Goal: Transaction & Acquisition: Purchase product/service

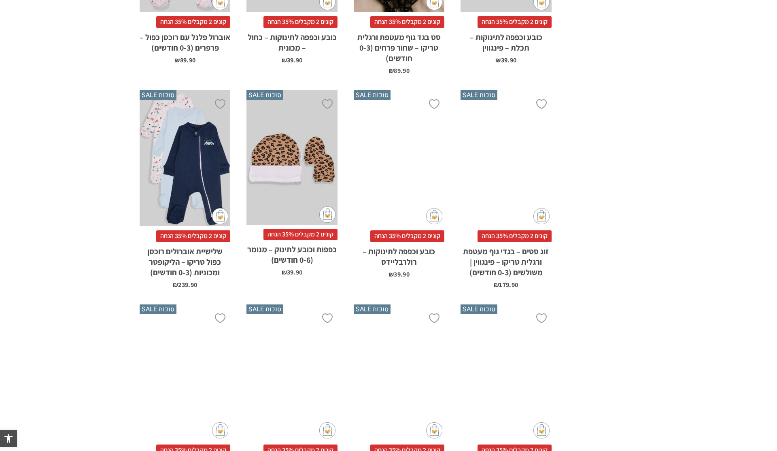
scroll to position [476, 0]
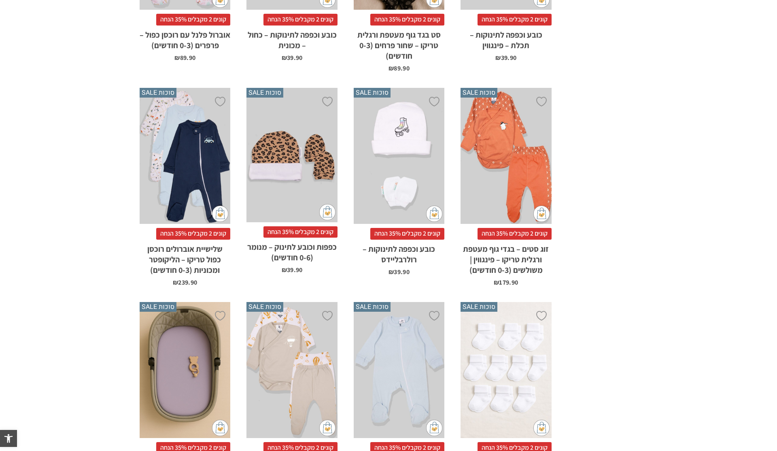
click at [442, 299] on li "הוספה ל-Wishlist סוכות SALE x הוספה לסל קונים 2 מקבלים 35% הנחה אוברול טריקו לת…" at bounding box center [399, 401] width 107 height 214
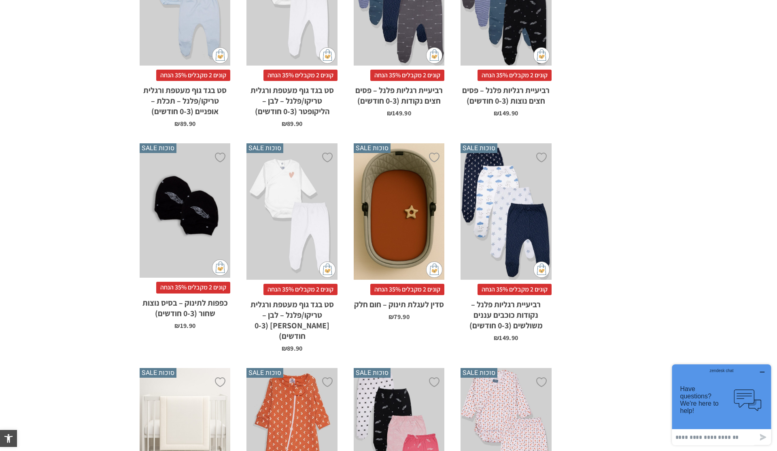
scroll to position [1495, 0]
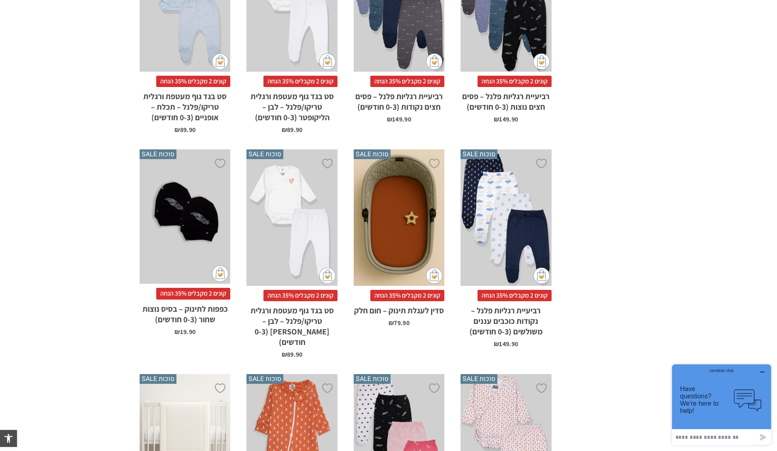
click at [395, 251] on div "x הוספה לסל" at bounding box center [399, 217] width 91 height 136
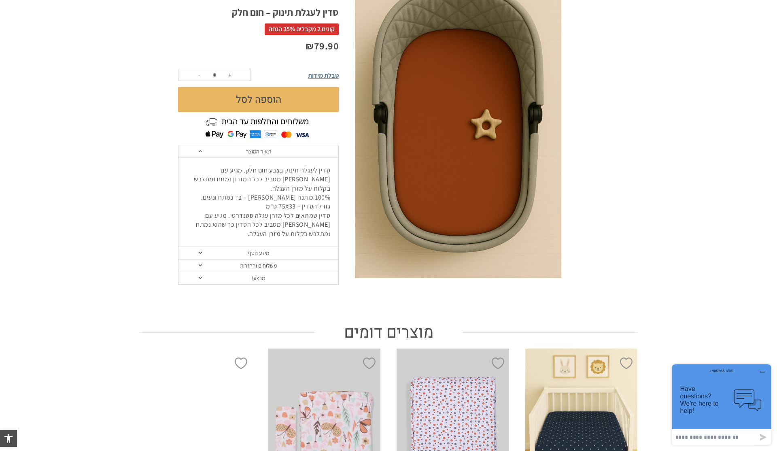
scroll to position [127, 0]
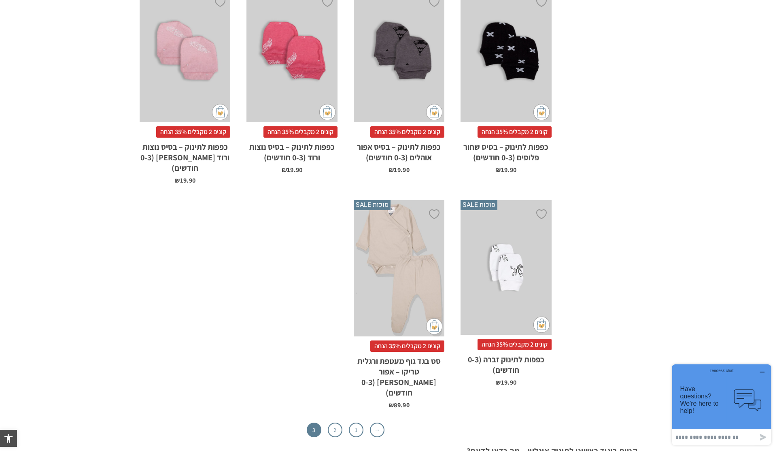
click at [387, 238] on div "x בחירת סוג בד טריקו (עונת מעבר/קיץ) פלנל (חורף)" at bounding box center [399, 268] width 91 height 136
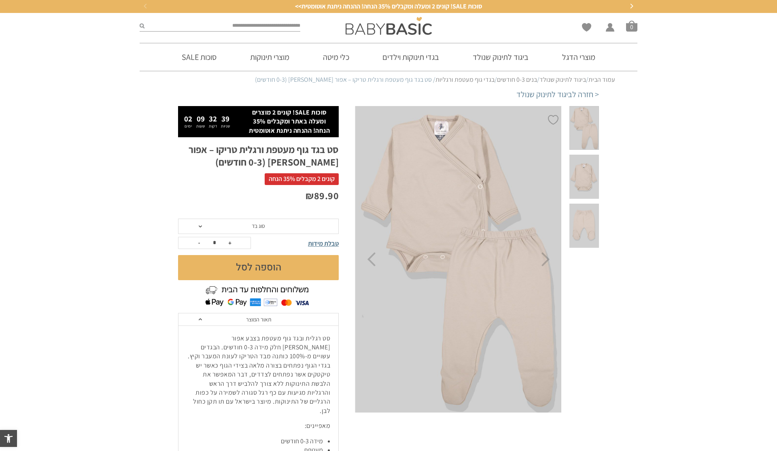
click at [299, 230] on span "סוג בד" at bounding box center [258, 225] width 161 height 15
click at [274, 258] on div "פלנל (חורף)" at bounding box center [258, 256] width 161 height 7
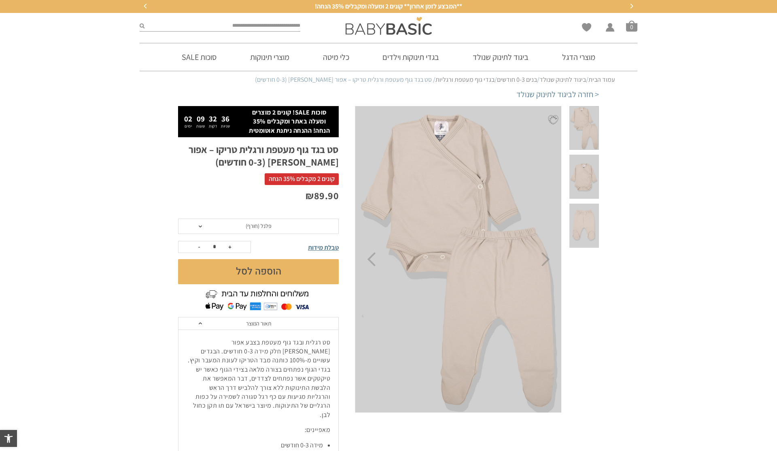
click at [277, 274] on button "הוספה לסל" at bounding box center [258, 271] width 161 height 25
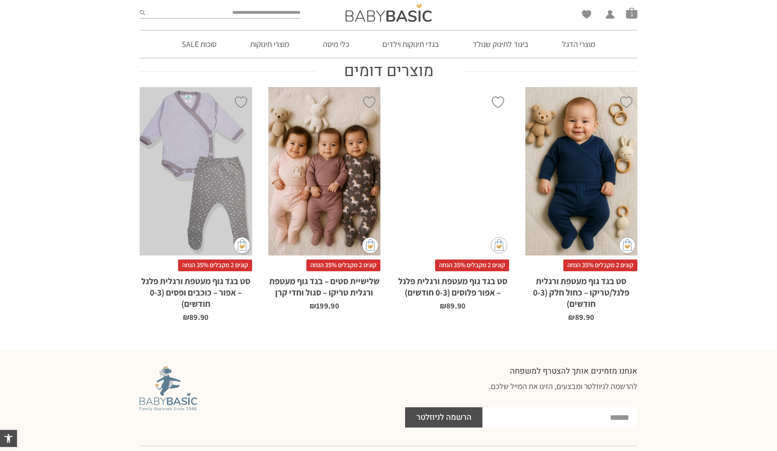
scroll to position [495, 0]
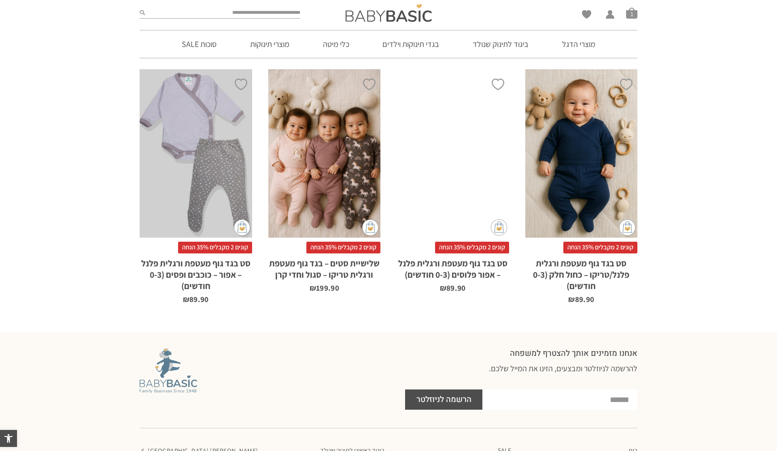
click at [568, 192] on div "x בחירת סוג בד טריקו (עונת מעבר/קיץ) פלנל (חורף)" at bounding box center [581, 153] width 112 height 168
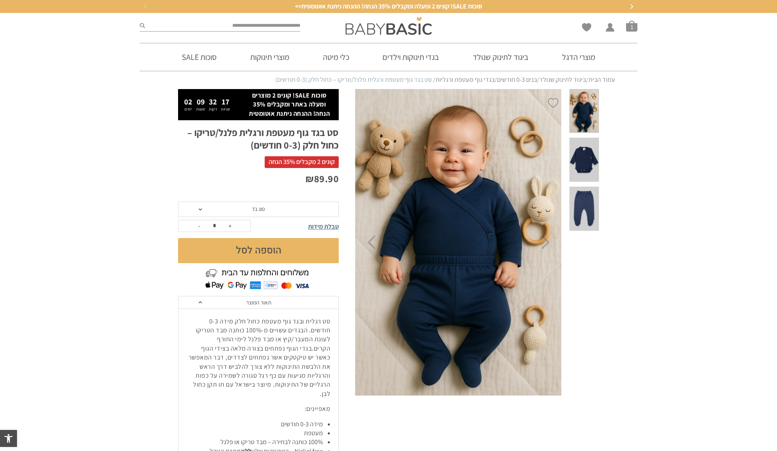
click at [265, 210] on span "סוג בד" at bounding box center [258, 208] width 161 height 15
click at [268, 237] on div "פלנל (חורף)" at bounding box center [258, 239] width 161 height 7
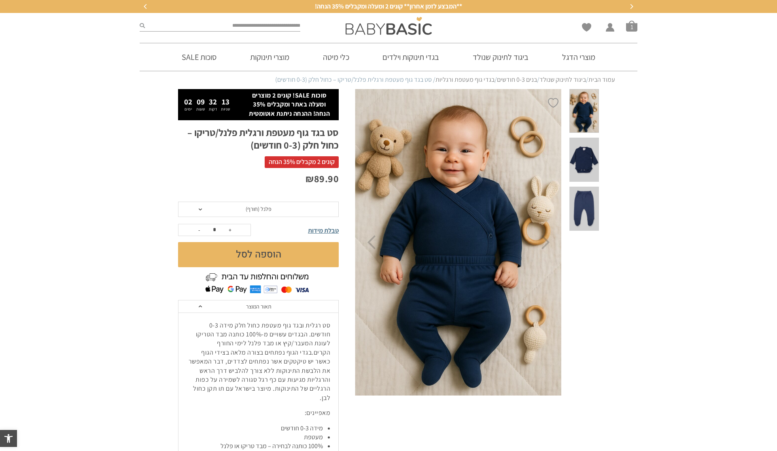
click at [274, 250] on button "הוספה לסל" at bounding box center [258, 254] width 161 height 25
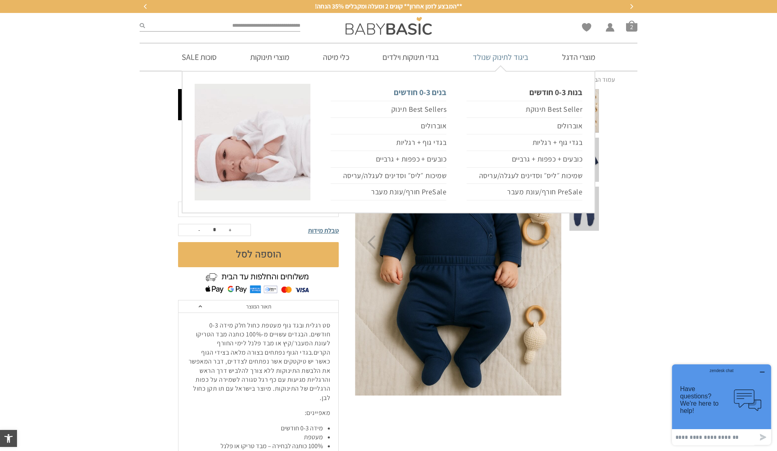
click at [430, 92] on link "בנים 0-3 חודשים" at bounding box center [389, 92] width 116 height 17
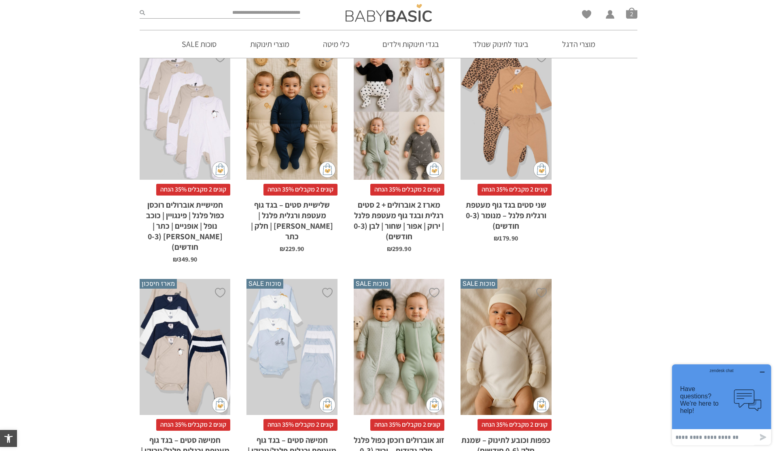
scroll to position [832, 0]
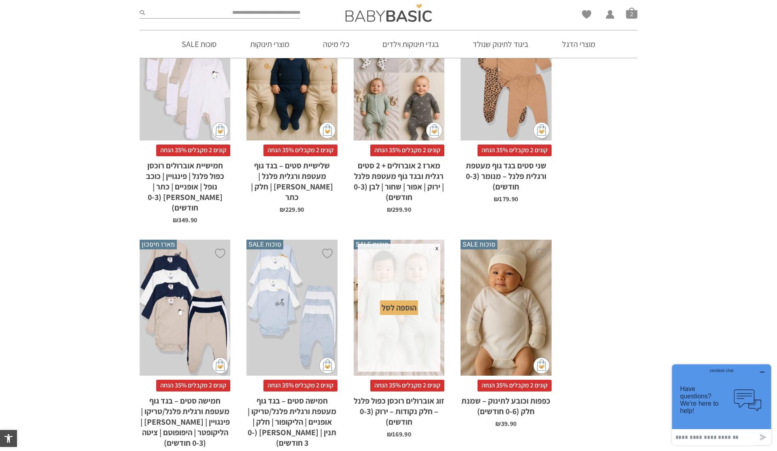
click at [436, 244] on span "x" at bounding box center [436, 248] width 7 height 9
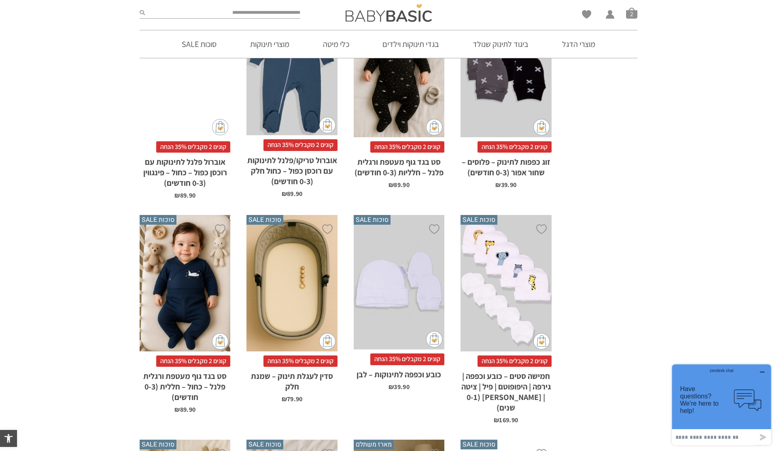
scroll to position [1973, 0]
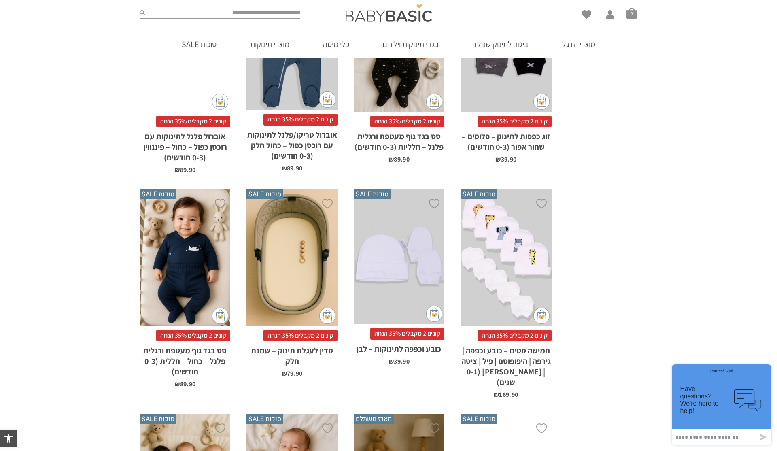
click at [377, 242] on div "x הוספה לסל" at bounding box center [399, 256] width 91 height 134
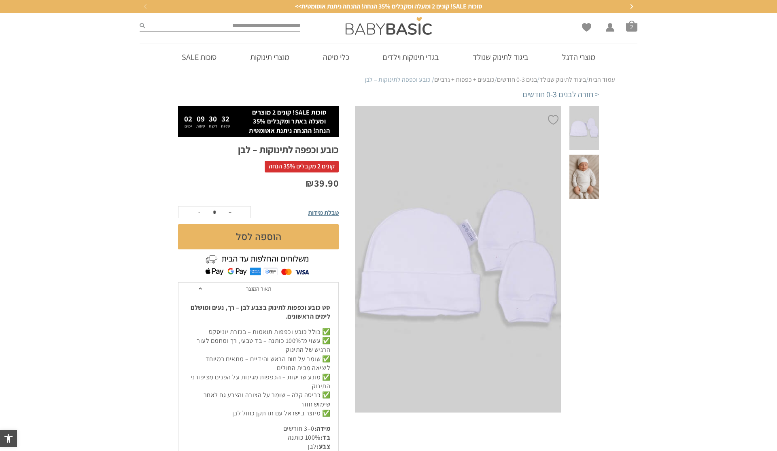
click at [288, 237] on button "הוספה לסל" at bounding box center [258, 236] width 161 height 25
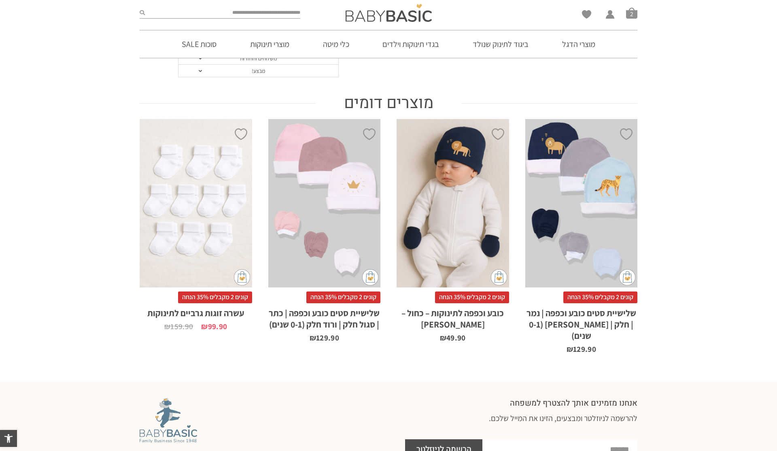
scroll to position [430, 0]
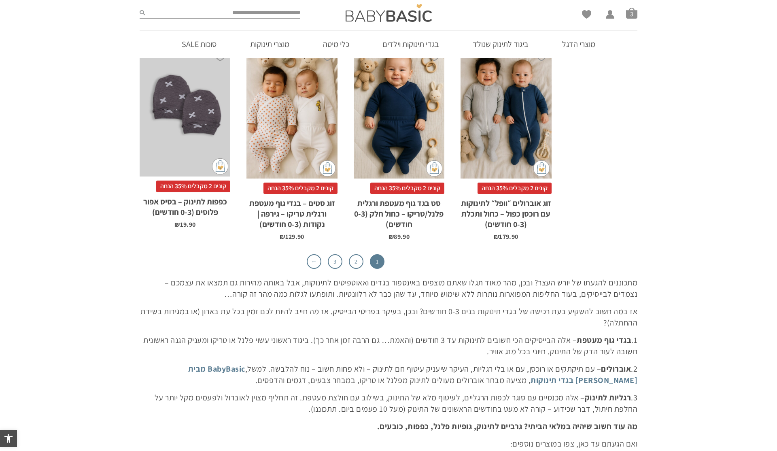
scroll to position [2559, 0]
click at [355, 254] on link "2" at bounding box center [356, 261] width 15 height 15
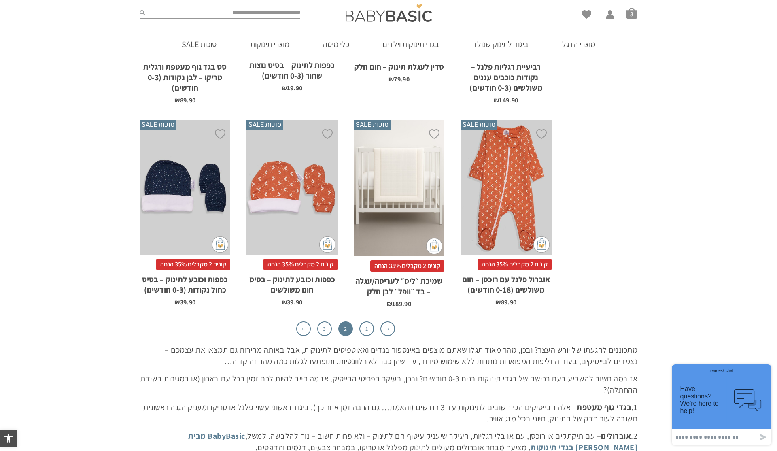
scroll to position [2401, 0]
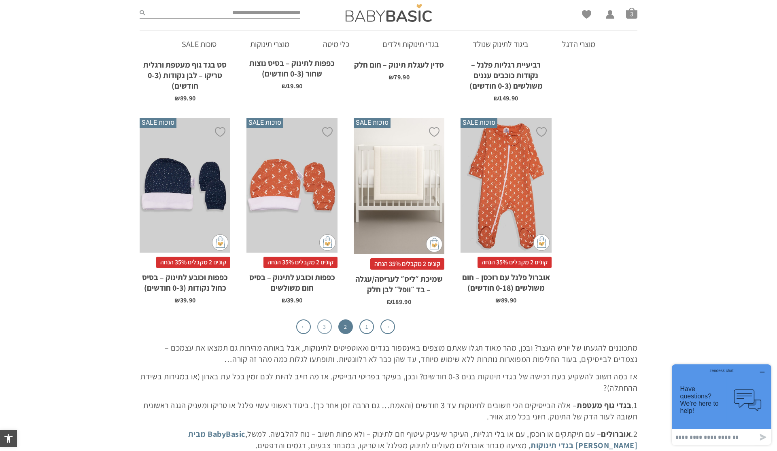
click at [324, 319] on link "3" at bounding box center [324, 326] width 15 height 15
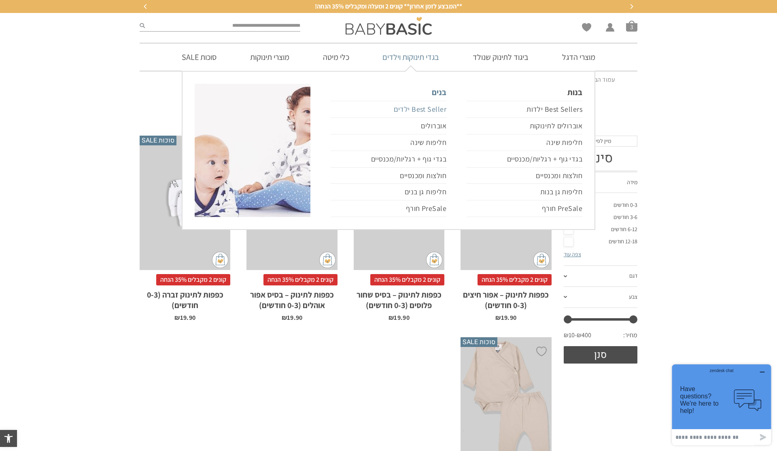
click at [433, 106] on link "Best Seller ילדים" at bounding box center [389, 109] width 116 height 17
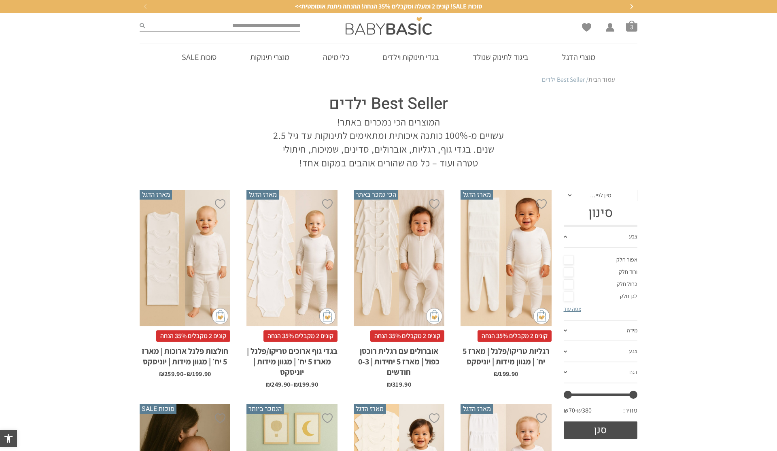
click at [515, 253] on div "x בחירת מידה 0-3m 3-6m 6-12m 12-18m 18-24m 24-30m בחירת סוג בד טריקו (עונת מעבר…" at bounding box center [505, 258] width 91 height 136
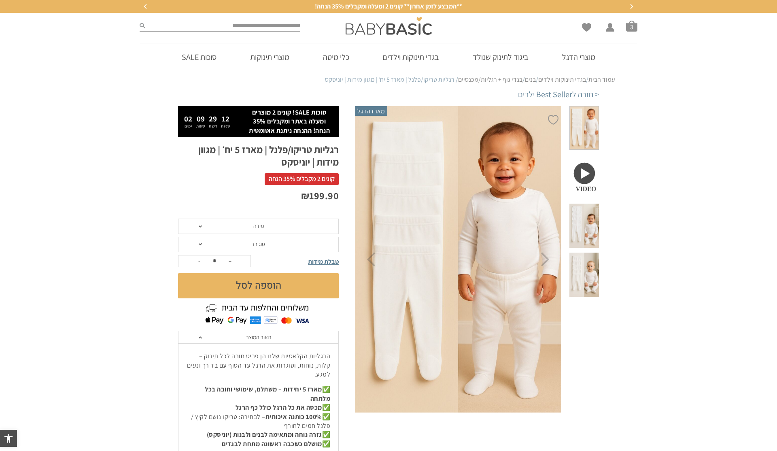
click at [285, 246] on span "סוג בד" at bounding box center [258, 244] width 161 height 15
click at [263, 275] on div "פלנל (חורף)" at bounding box center [258, 274] width 161 height 7
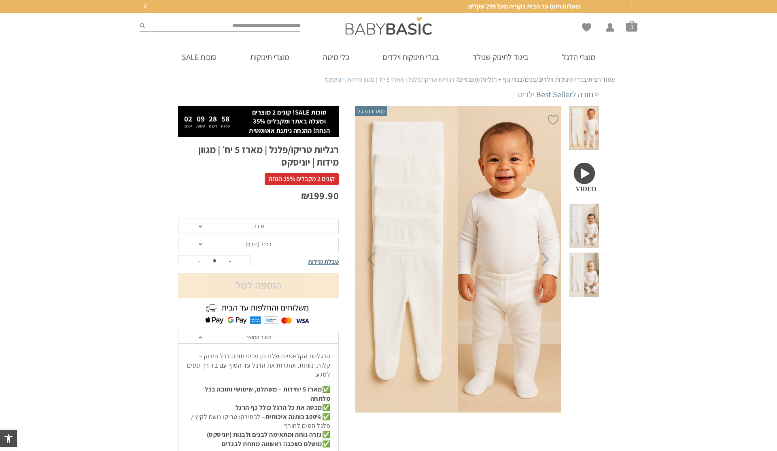
click at [214, 244] on span "פלנל (חורף)" at bounding box center [258, 244] width 161 height 15
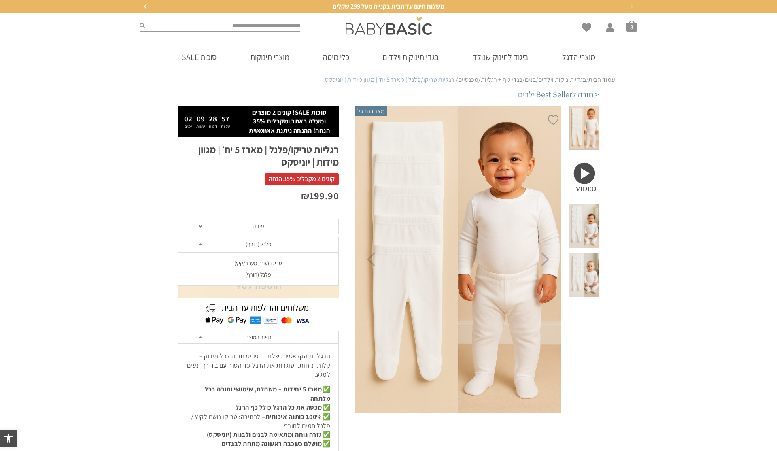
click at [220, 231] on span "מידה" at bounding box center [258, 225] width 161 height 15
click at [258, 243] on div "0-3 חודשים" at bounding box center [258, 245] width 161 height 7
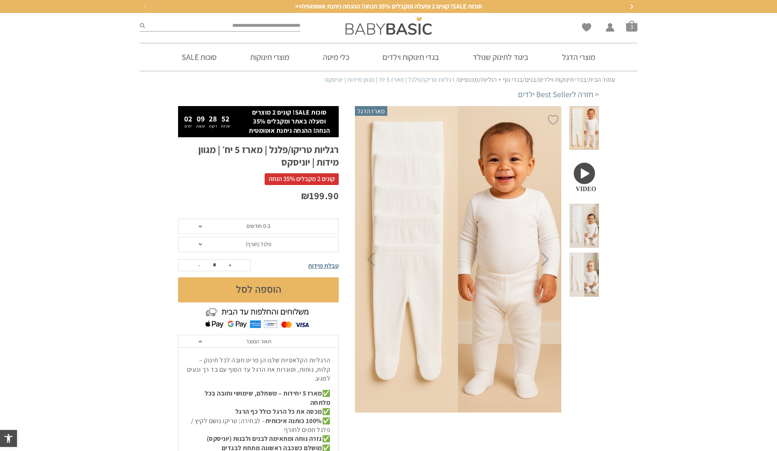
click at [273, 288] on button "הוספה לסל" at bounding box center [258, 289] width 161 height 25
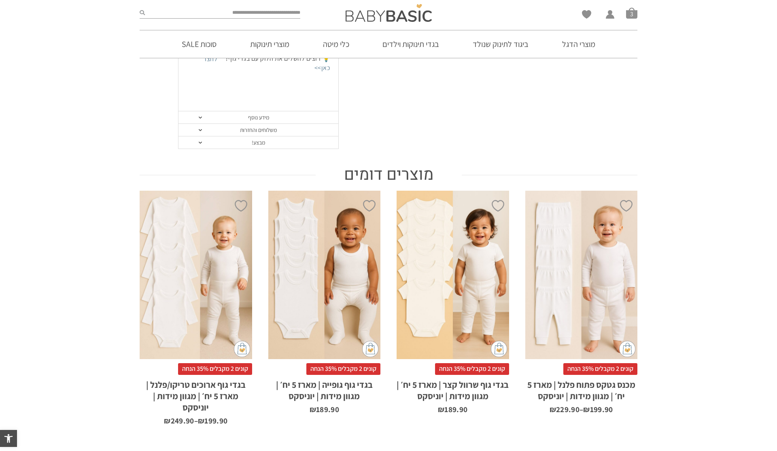
scroll to position [537, 0]
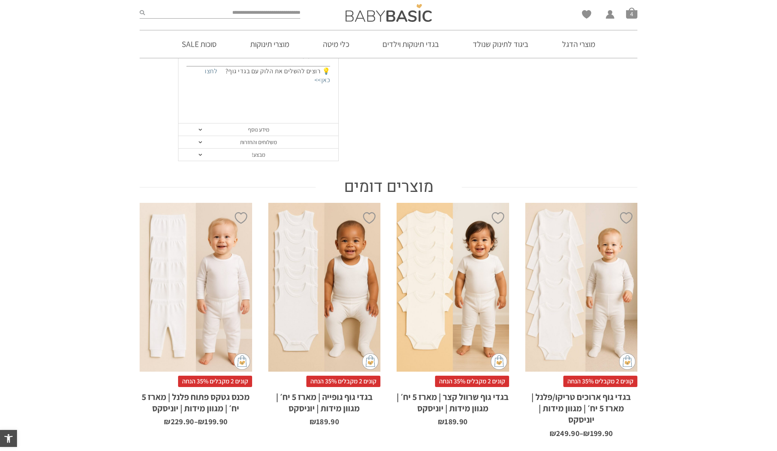
scroll to position [530, 0]
click at [585, 270] on div "x בחירת מידה 0-3m 3-6m 6-12m 12-18m 18-24m 24-30m בחירת סוג בד טריקו (עונת מעבר…" at bounding box center [581, 286] width 112 height 168
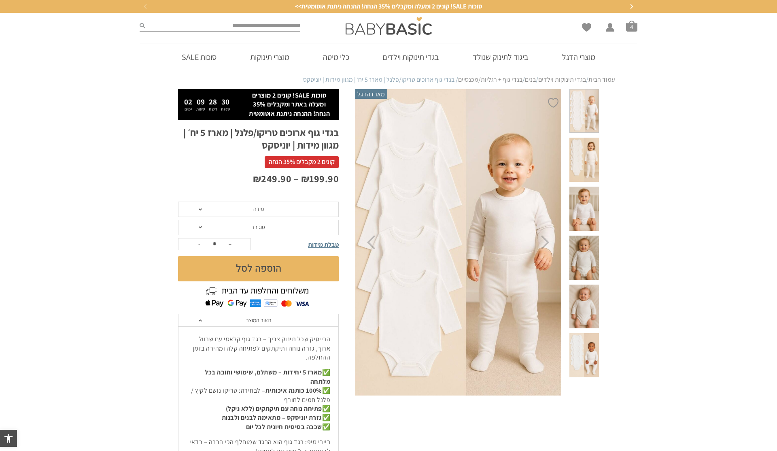
click at [581, 204] on span at bounding box center [584, 209] width 30 height 44
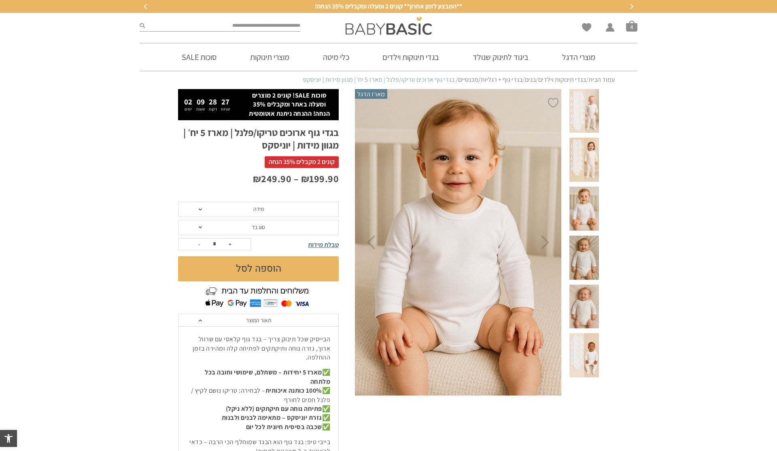
click at [306, 227] on span "סוג בד" at bounding box center [258, 227] width 161 height 15
click at [298, 261] on li "פלנל (חורף)" at bounding box center [258, 258] width 161 height 12
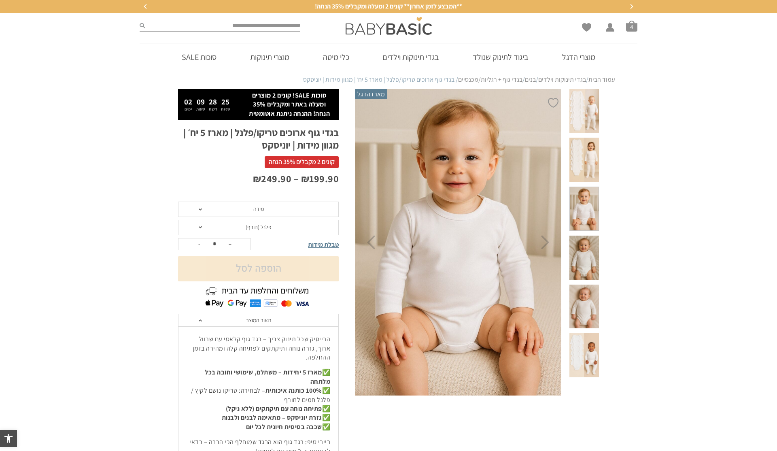
click at [271, 214] on span "מידה" at bounding box center [258, 208] width 161 height 15
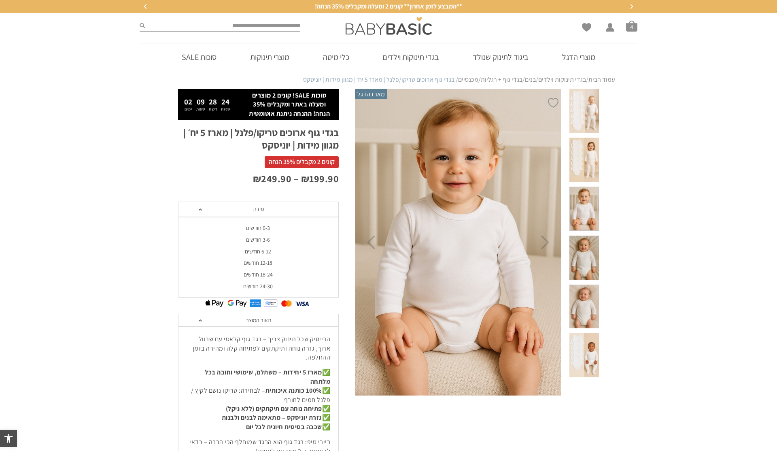
click at [271, 226] on div "0-3 חודשים" at bounding box center [258, 228] width 161 height 7
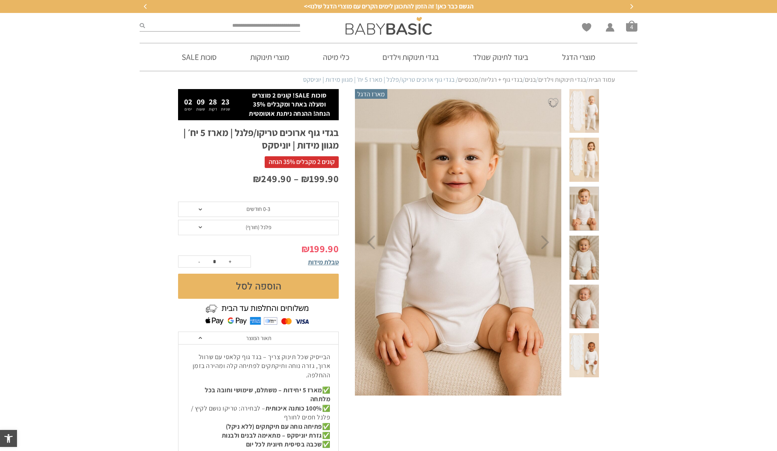
click at [291, 280] on button "הוספה לסל" at bounding box center [258, 286] width 161 height 25
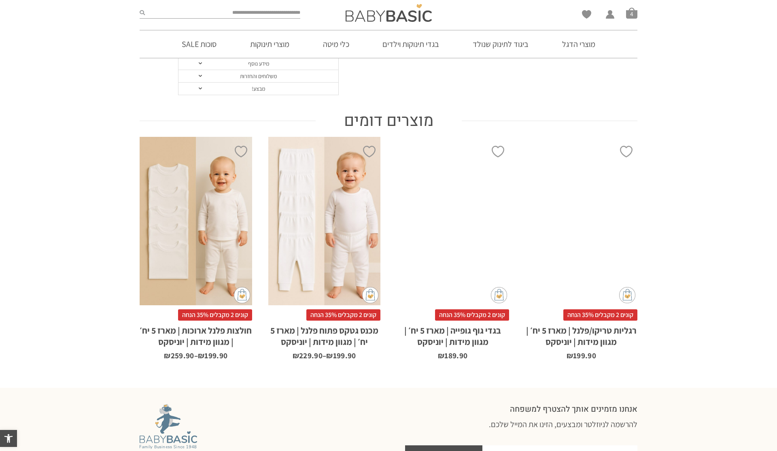
scroll to position [582, 0]
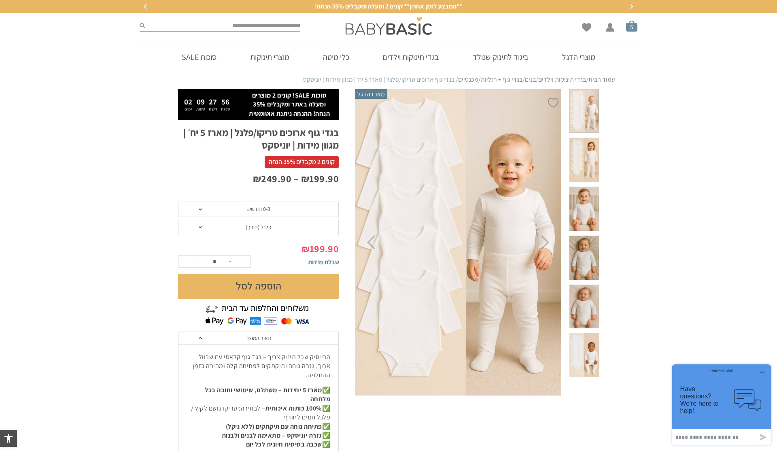
click at [629, 26] on span "סל קניות" at bounding box center [631, 25] width 11 height 11
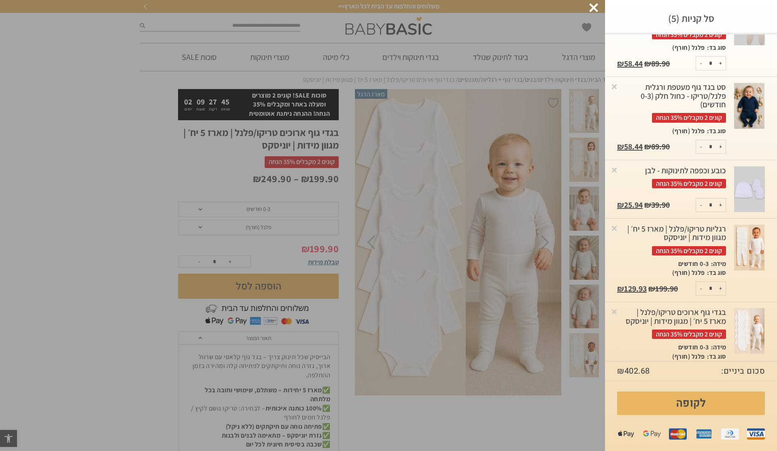
scroll to position [86, 0]
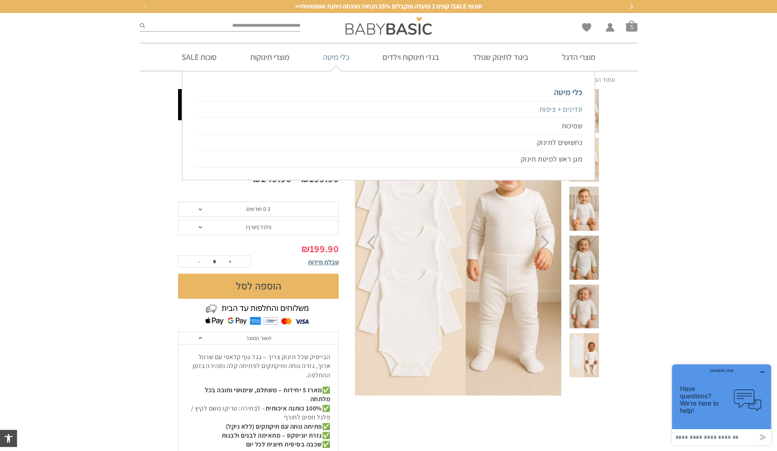
click at [569, 112] on link "סדינים + ציפות" at bounding box center [389, 109] width 388 height 17
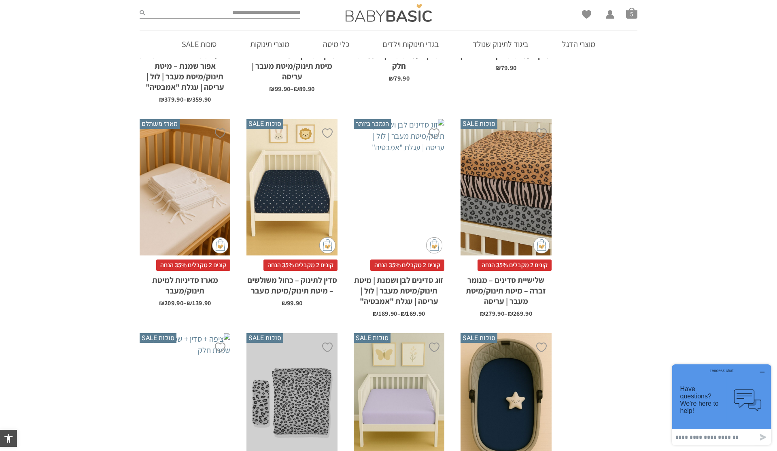
scroll to position [945, 0]
click at [175, 214] on div "x בחירת בחירת מארז מארז 3 יחידות מארז 6 יחידות - המשתלם ביותר" at bounding box center [185, 187] width 91 height 136
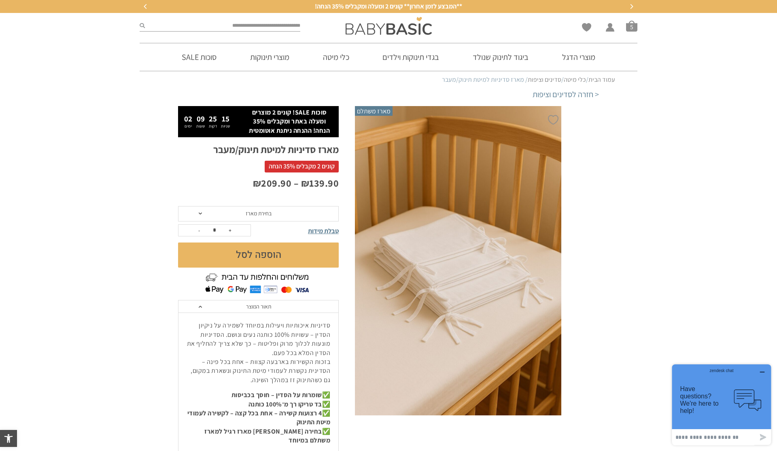
click at [311, 212] on span "בחירת מארז" at bounding box center [258, 213] width 161 height 15
click at [302, 233] on div "מארז 3 יחידות" at bounding box center [258, 232] width 161 height 7
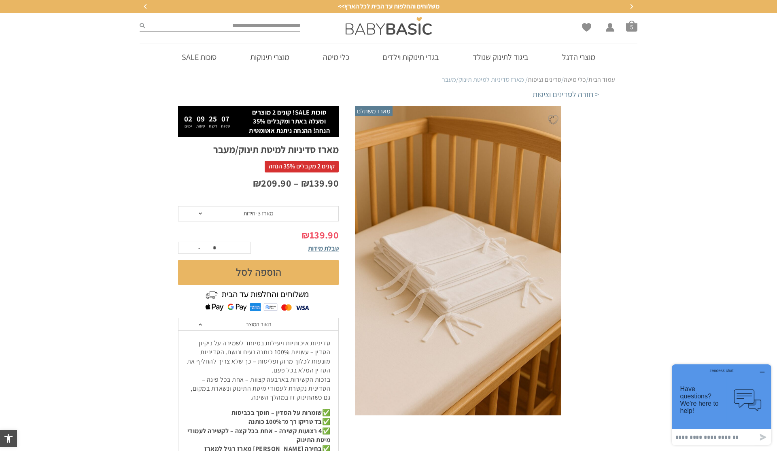
click at [288, 275] on button "הוספה לסל" at bounding box center [258, 272] width 161 height 25
